Goal: Information Seeking & Learning: Learn about a topic

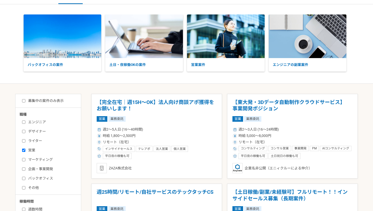
scroll to position [17, 0]
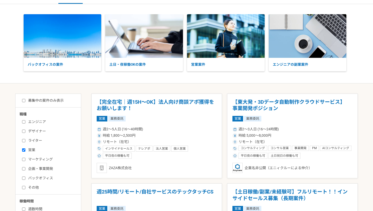
click at [26, 100] on label "募集中の案件のみ表示" at bounding box center [43, 100] width 42 height 5
click at [25, 100] on input "募集中の案件のみ表示" at bounding box center [23, 100] width 3 height 3
checkbox input "true"
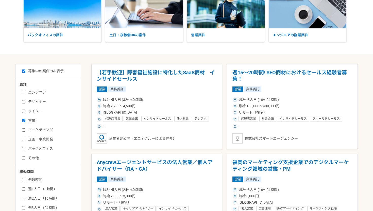
scroll to position [56, 0]
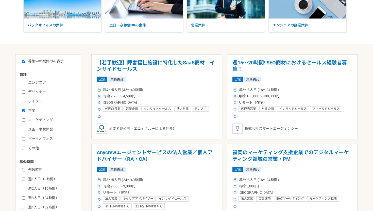
click at [24, 83] on input "エンジニア" at bounding box center [23, 82] width 3 height 3
checkbox input "true"
click at [23, 90] on label "デザイナー" at bounding box center [51, 91] width 58 height 5
click at [23, 90] on input "デザイナー" at bounding box center [23, 91] width 3 height 3
checkbox input "true"
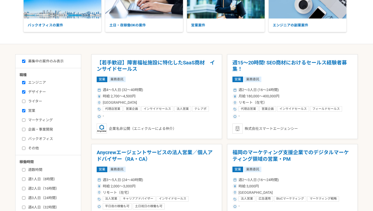
click at [24, 103] on label "ライター" at bounding box center [51, 101] width 58 height 5
click at [24, 103] on input "ライター" at bounding box center [23, 101] width 3 height 3
checkbox input "true"
click at [24, 122] on input "マーケティング" at bounding box center [23, 120] width 3 height 3
checkbox input "true"
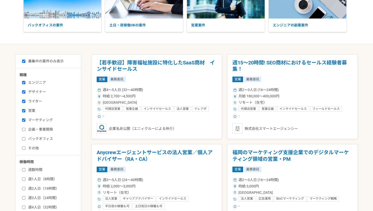
click at [24, 128] on input "企画・事業開発" at bounding box center [23, 129] width 3 height 3
checkbox input "true"
click at [24, 140] on input "バックオフィス" at bounding box center [23, 138] width 3 height 3
checkbox input "true"
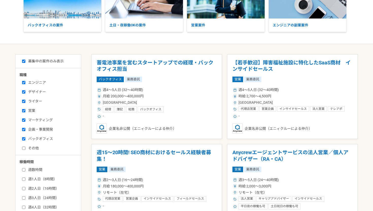
click at [25, 146] on label "その他" at bounding box center [51, 148] width 58 height 5
click at [25, 147] on input "その他" at bounding box center [23, 148] width 3 height 3
checkbox input "true"
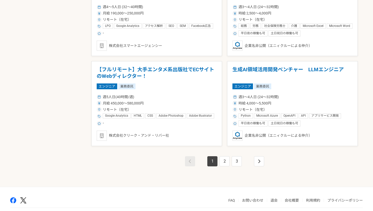
scroll to position [867, 0]
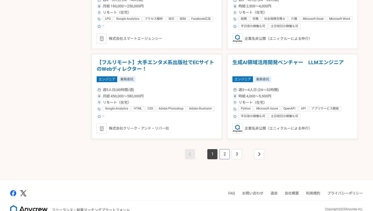
click at [225, 153] on link "2" at bounding box center [225, 154] width 10 height 10
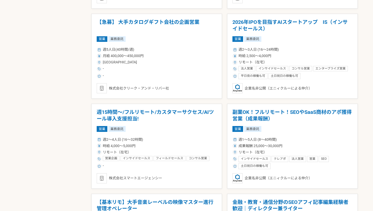
scroll to position [640, 0]
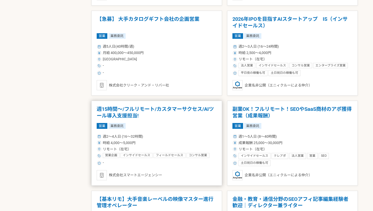
click at [176, 115] on h1 "週15時間〜/フルリモート/カスタマーサクセス/AIツール導入支援担当!" at bounding box center [157, 112] width 120 height 13
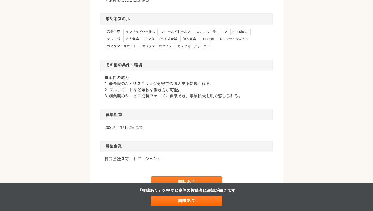
scroll to position [212, 0]
